Goal: Transaction & Acquisition: Download file/media

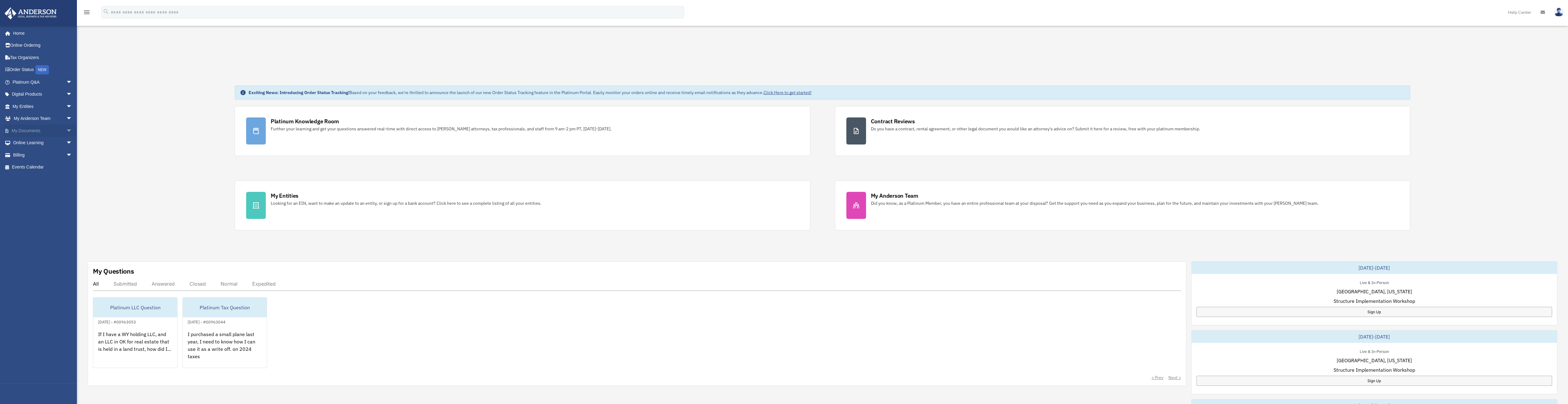
click at [66, 130] on span "arrow_drop_down" at bounding box center [72, 131] width 12 height 13
click at [30, 144] on link "Box" at bounding box center [45, 143] width 73 height 12
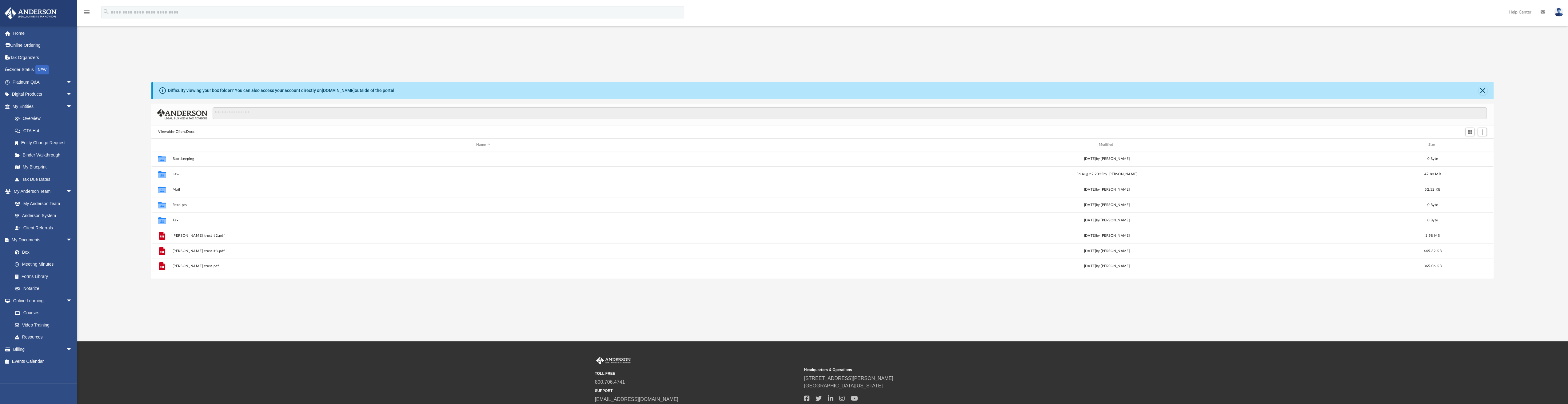
scroll to position [135, 1337]
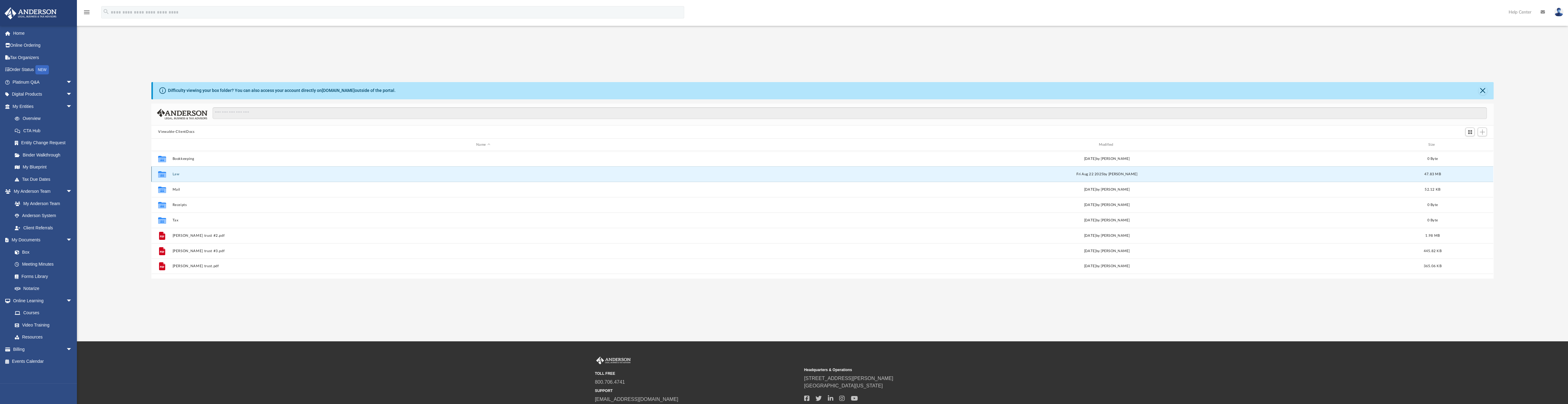
click at [175, 175] on button "Law" at bounding box center [483, 174] width 621 height 4
click at [188, 172] on button "Timber Haus, LLC (formerly Take One, LLC)" at bounding box center [483, 174] width 621 height 4
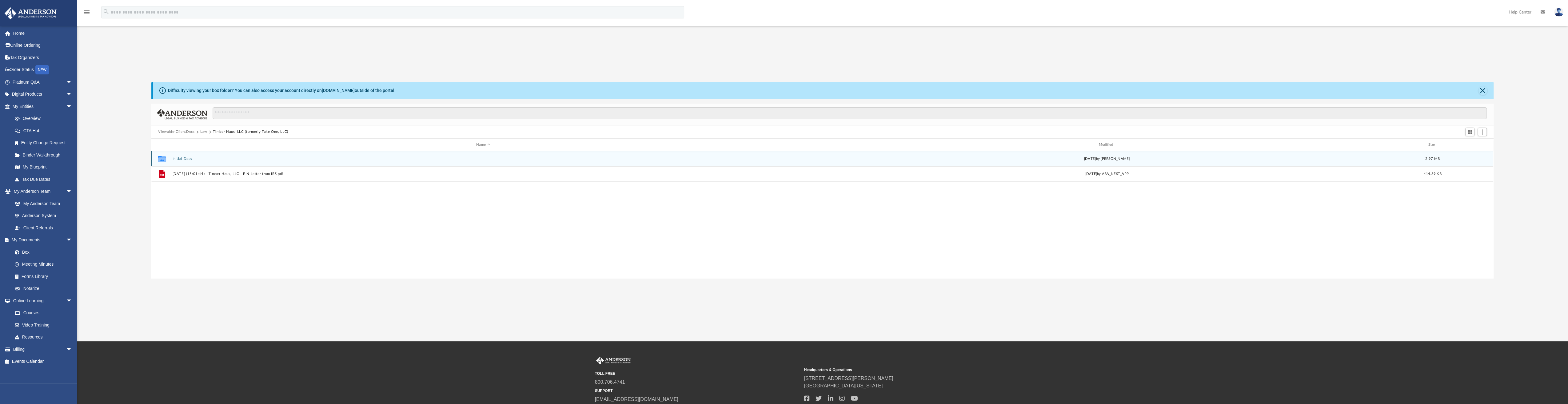
click at [183, 158] on button "Initial Docs" at bounding box center [483, 159] width 621 height 4
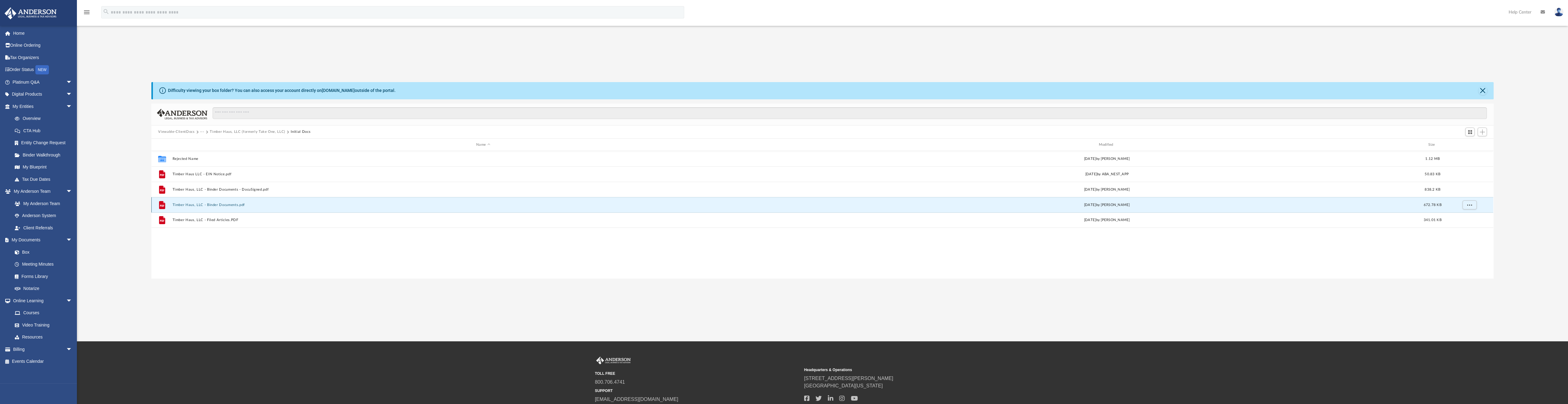
click at [222, 205] on button "Timber Haus, LLC - Binder Documents.pdf" at bounding box center [483, 205] width 621 height 4
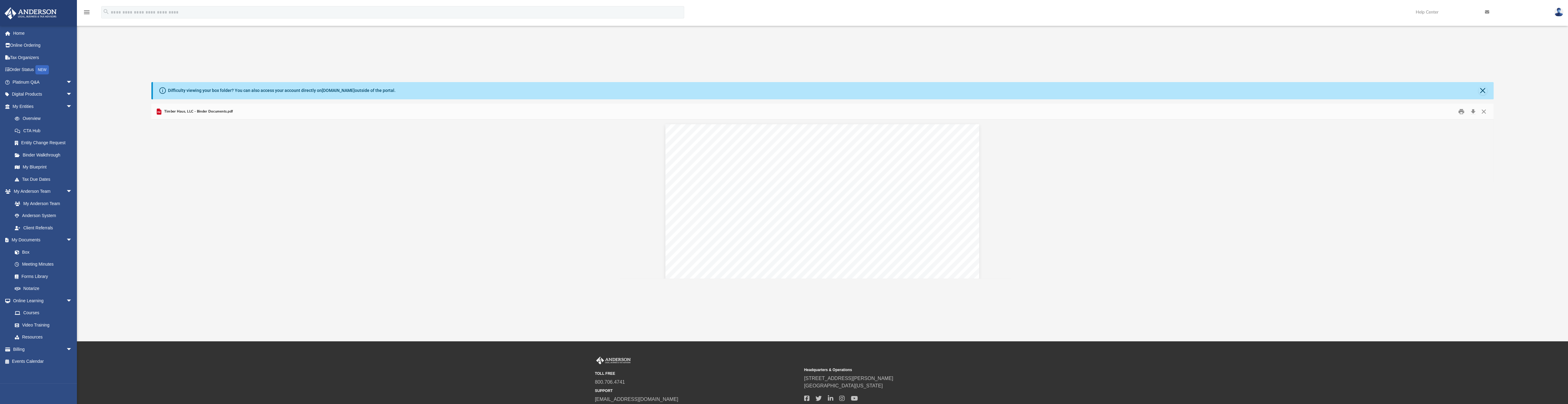
click at [955, 25] on div "menu search Site Menu add [PERSON_NAME][EMAIL_ADDRESS][DOMAIN_NAME] My Profile …" at bounding box center [784, 15] width 1559 height 21
click at [908, 70] on div "App [PERSON_NAME][EMAIL_ADDRESS][DOMAIN_NAME] Sign Out [PERSON_NAME][EMAIL_ADDR…" at bounding box center [784, 170] width 1568 height 216
drag, startPoint x: 967, startPoint y: 122, endPoint x: 967, endPoint y: 113, distance: 9.0
click at [967, 120] on div "[PERSON_NAME] [STREET_ADDRESS][US_STATE] Re: Timber Haus, LLC Dear [PERSON_NAME…" at bounding box center [822, 327] width 314 height 415
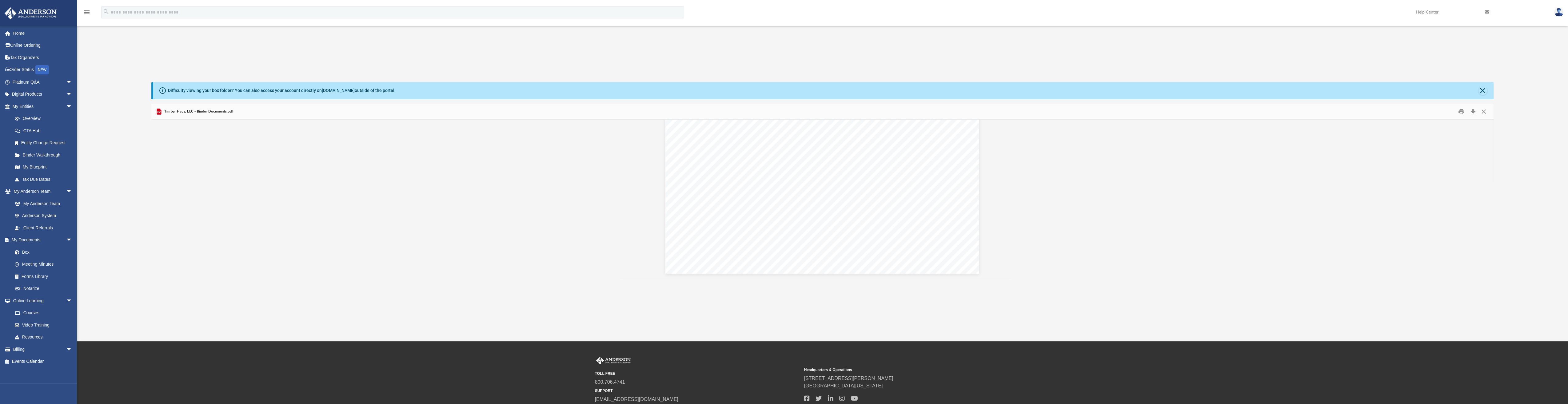
drag, startPoint x: 700, startPoint y: 177, endPoint x: 864, endPoint y: 314, distance: 213.7
